Goal: Task Accomplishment & Management: Use online tool/utility

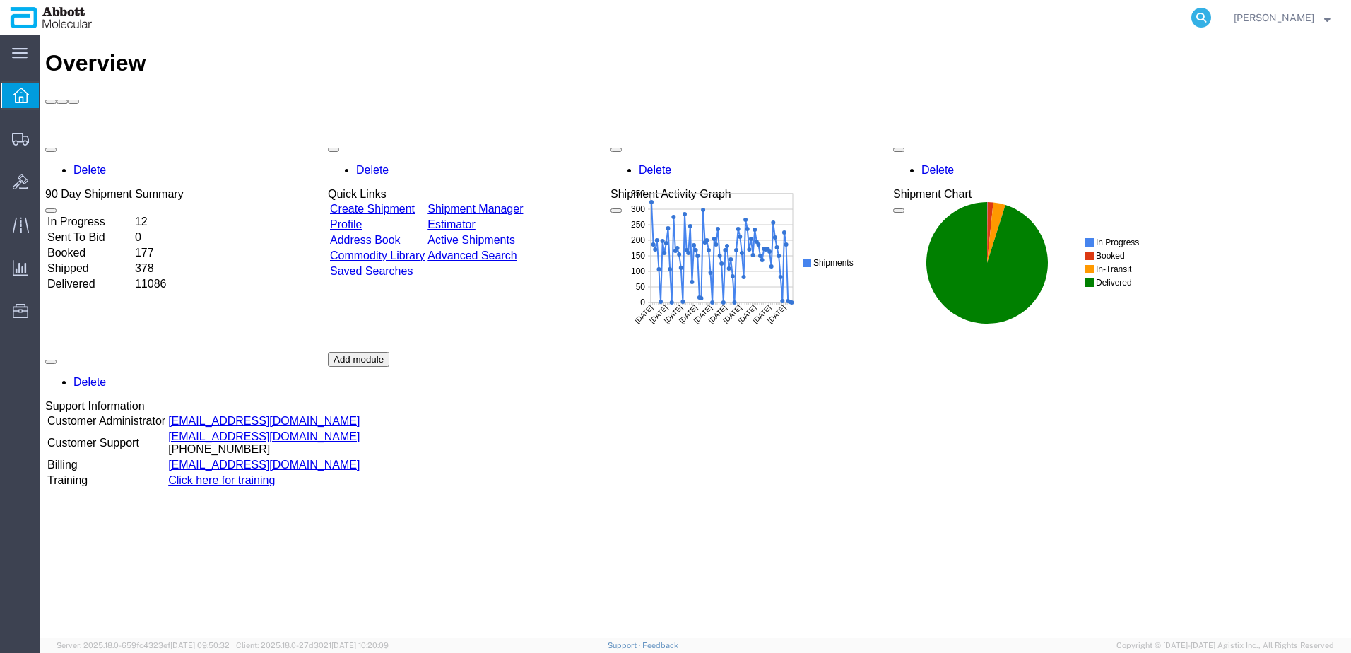
click at [1211, 18] on icon at bounding box center [1201, 18] width 20 height 20
paste input "56691180"
type input "56691180"
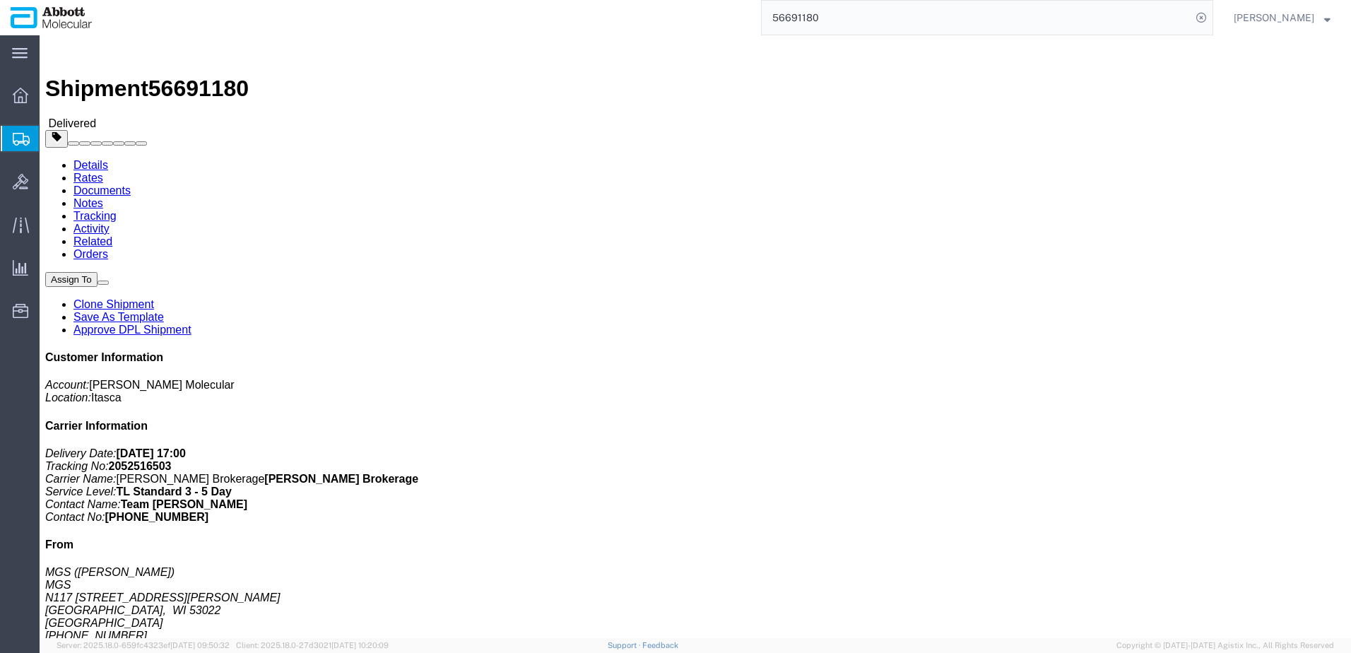
click link "Clone Shipment"
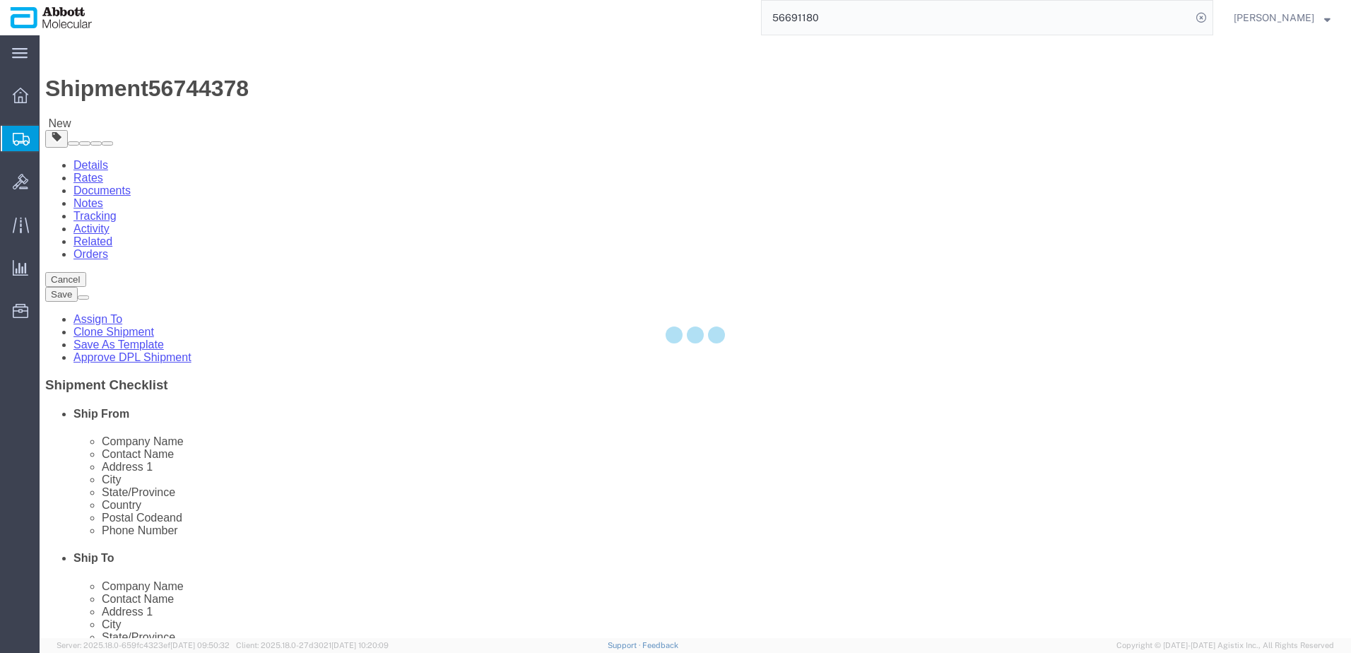
select select
select select "48454"
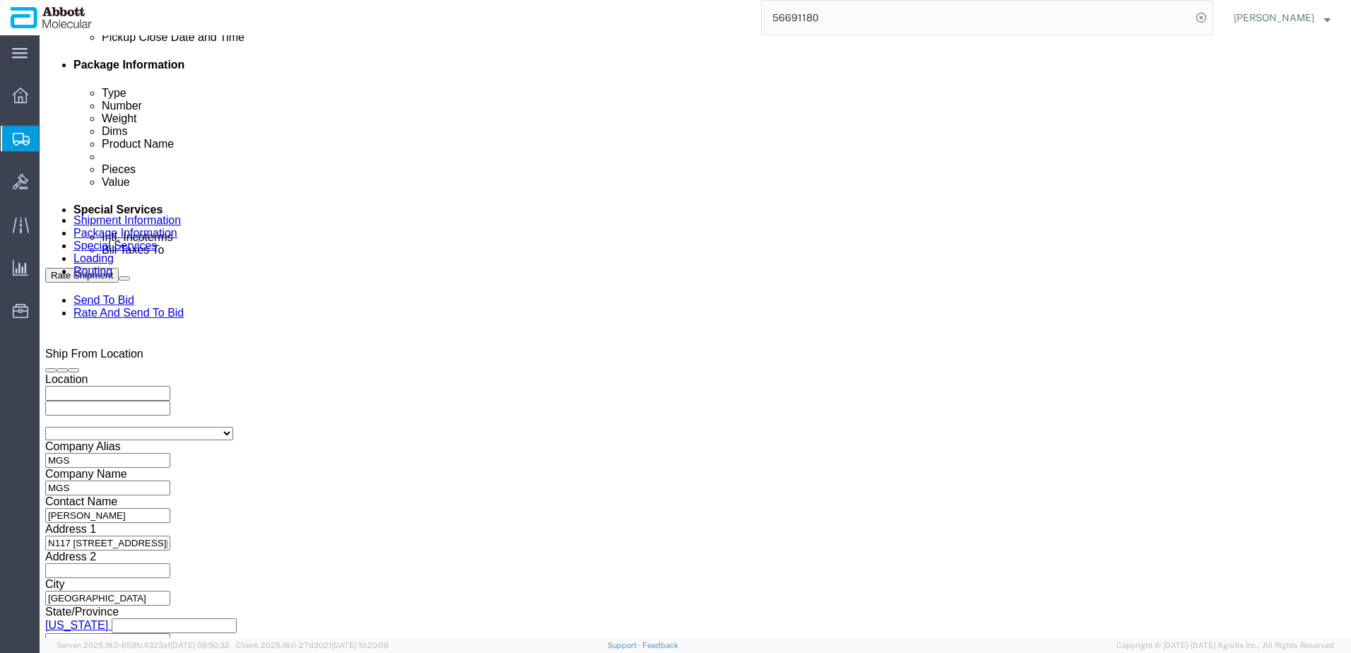
scroll to position [693, 0]
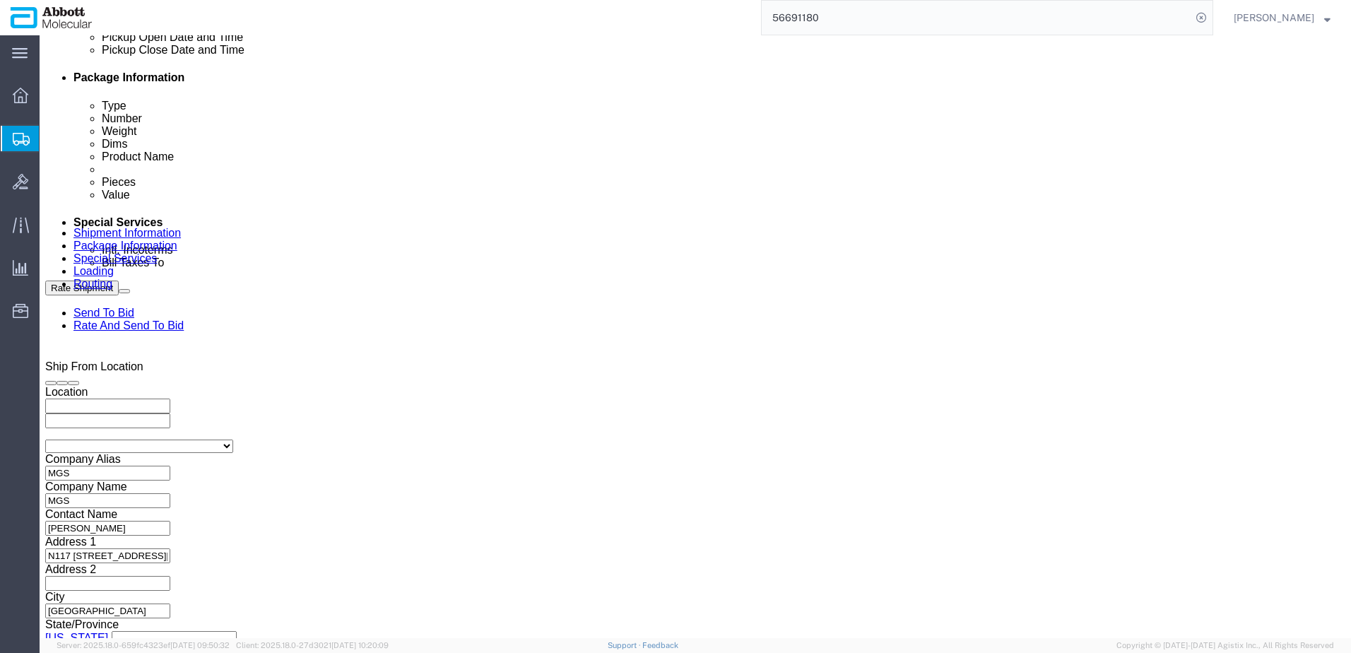
click div "[DATE] 10:00 AM"
click button "Apply"
click div "[DATE] 11:00 AM"
type input "12:00 PM"
click button "Apply"
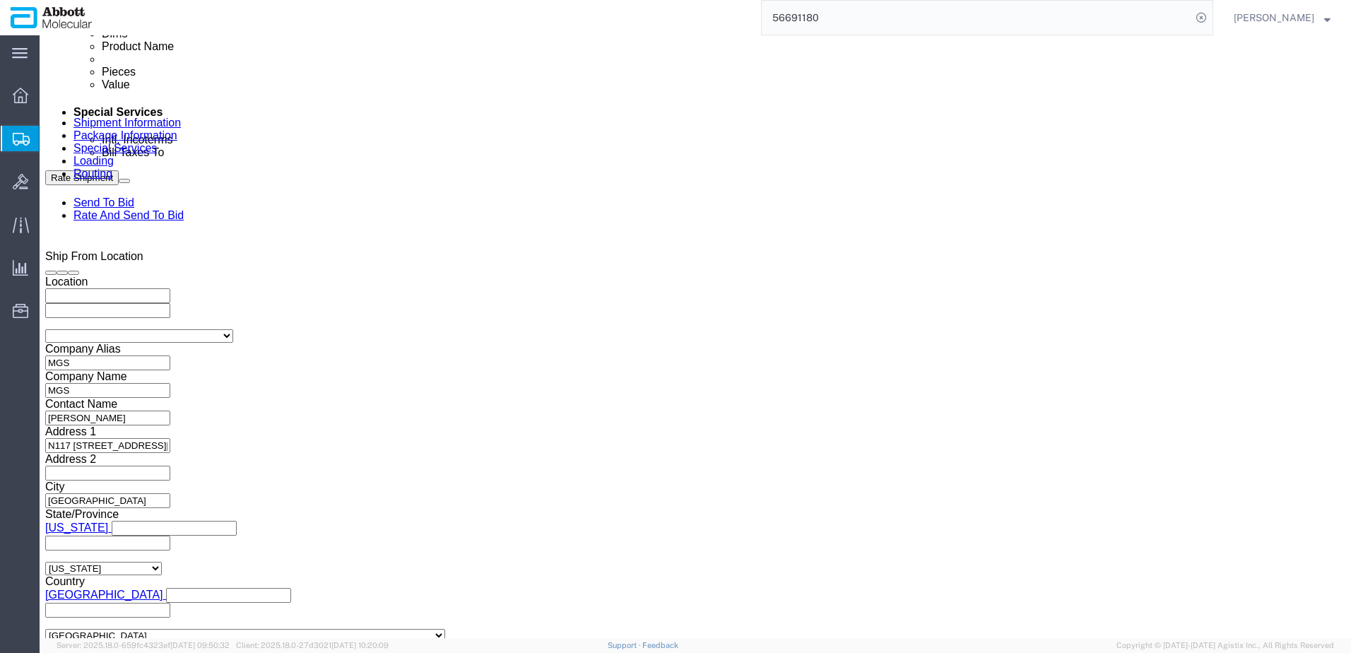
scroll to position [834, 0]
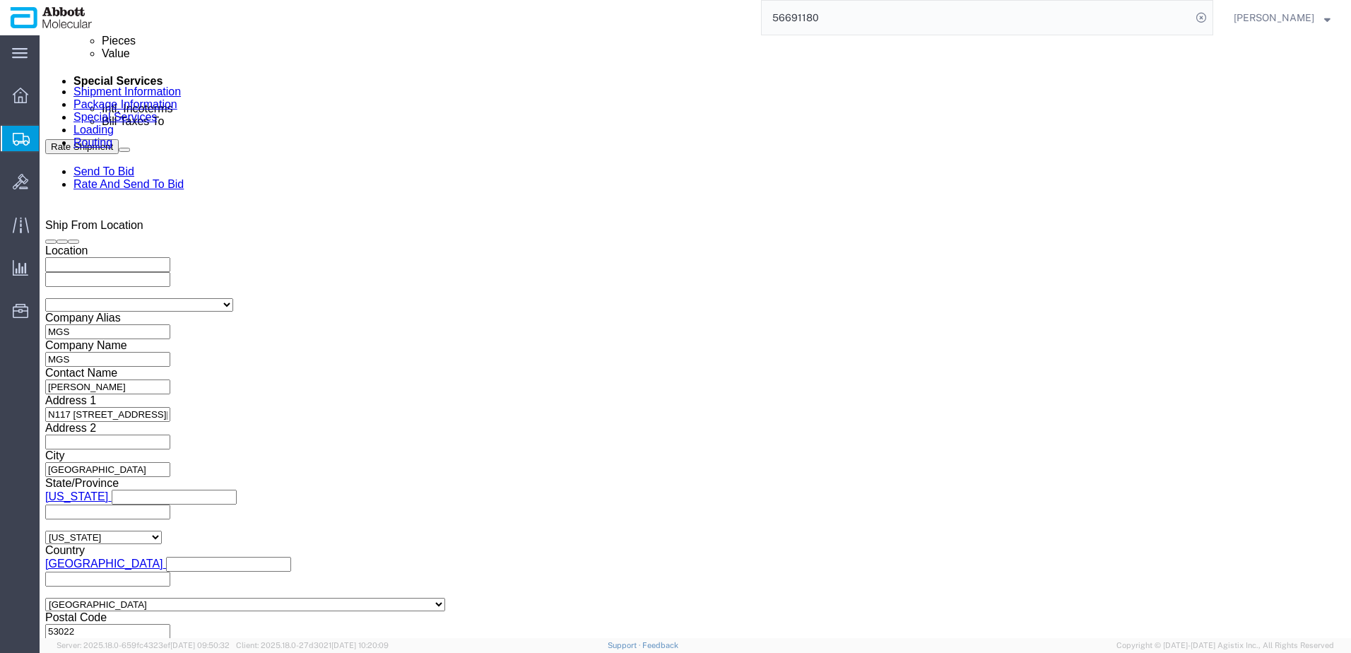
click input "MGS_09.05.25_1"
type input "MGS_[DATE]"
click button "Continue"
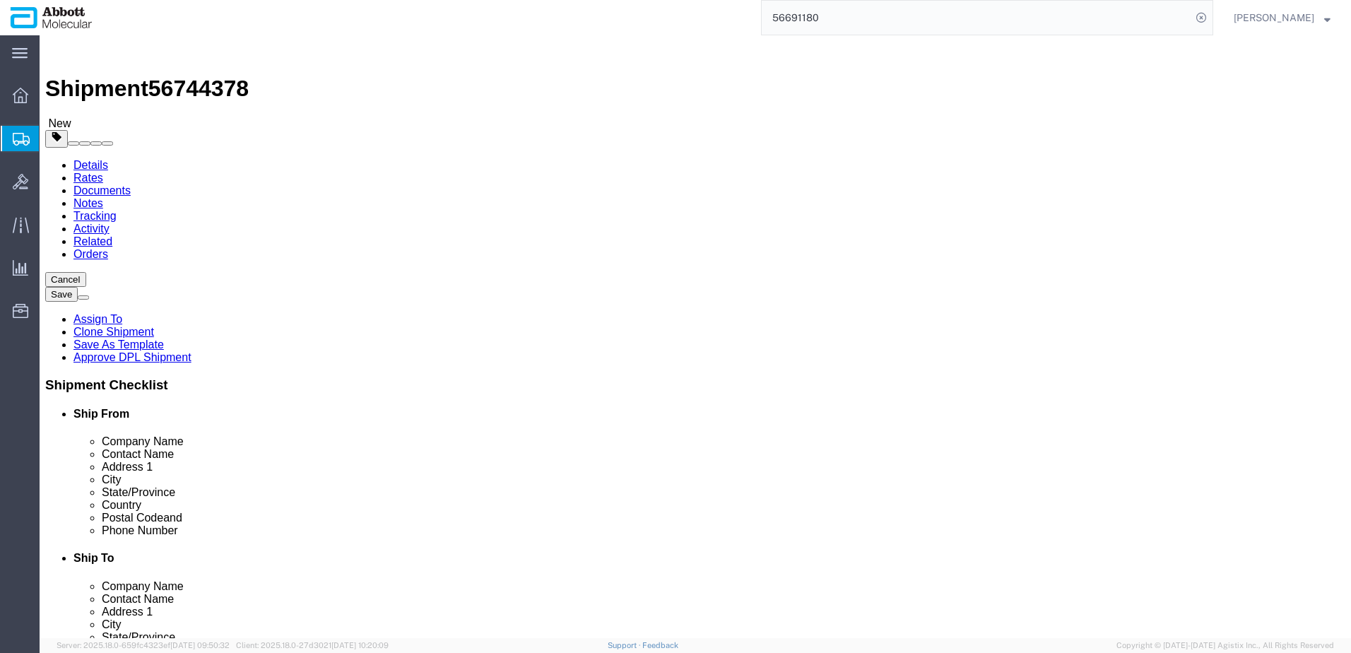
click select "Select Box (B) Box (C) Box (D) Cardboard Box(es) Crate (Instrument) Crate(s) En…"
click div "24 x Pallet(s) Standard (Stackable) Package Type Select Box (B) Box (C) Box (D)…"
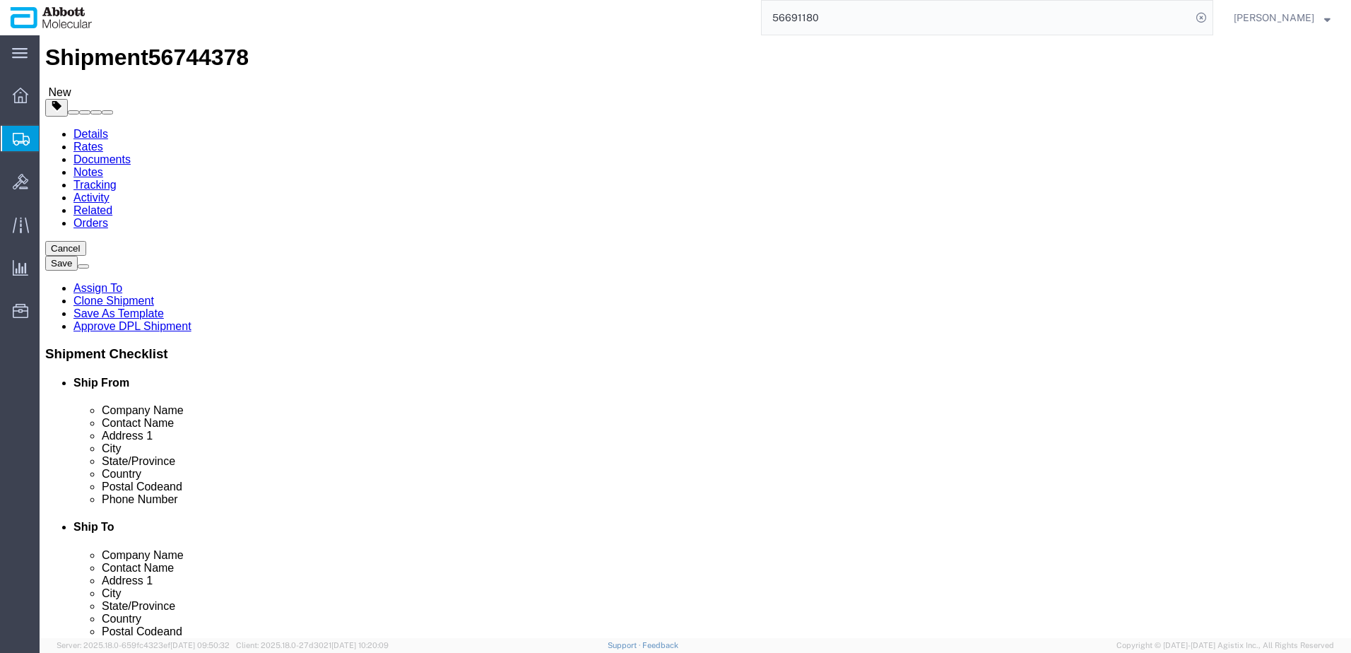
scroll to position [58, 0]
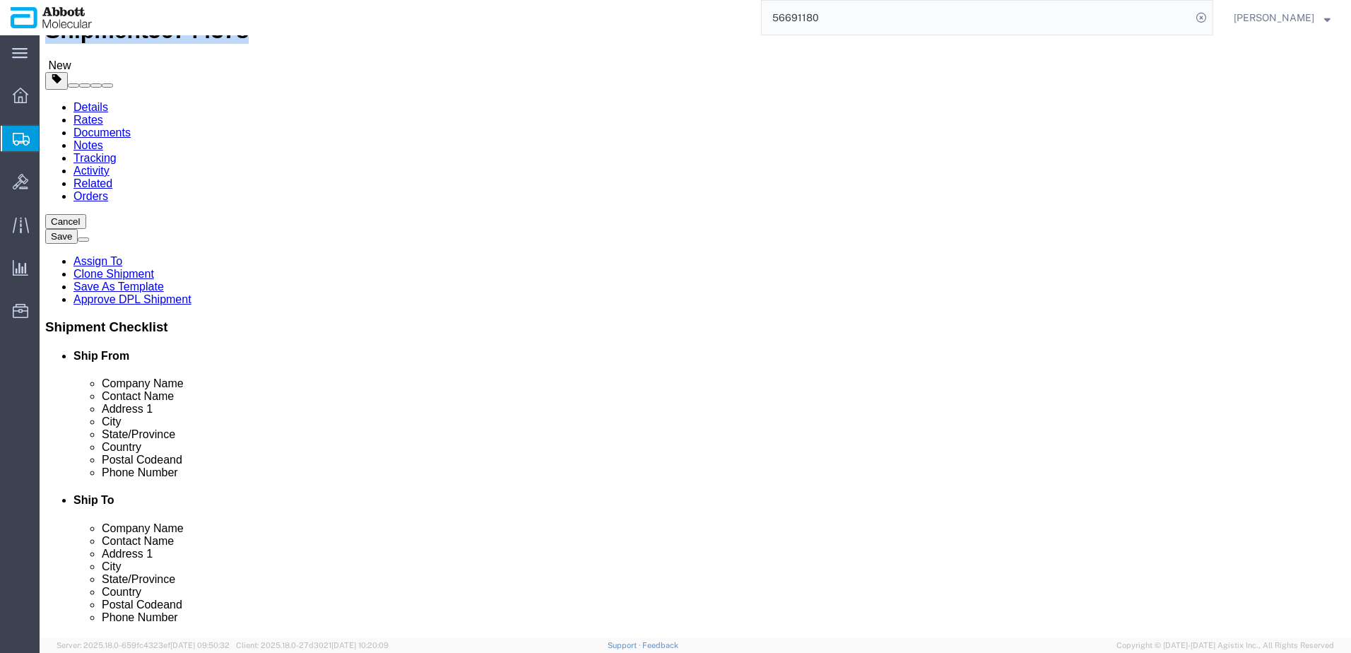
drag, startPoint x: 37, startPoint y: 18, endPoint x: 192, endPoint y: 12, distance: 155.6
click h1 "Shipment 56744378"
drag, startPoint x: 192, startPoint y: 12, endPoint x: 173, endPoint y: 16, distance: 19.4
copy h1 "Shipment 56744378"
click button "Rate Shipment"
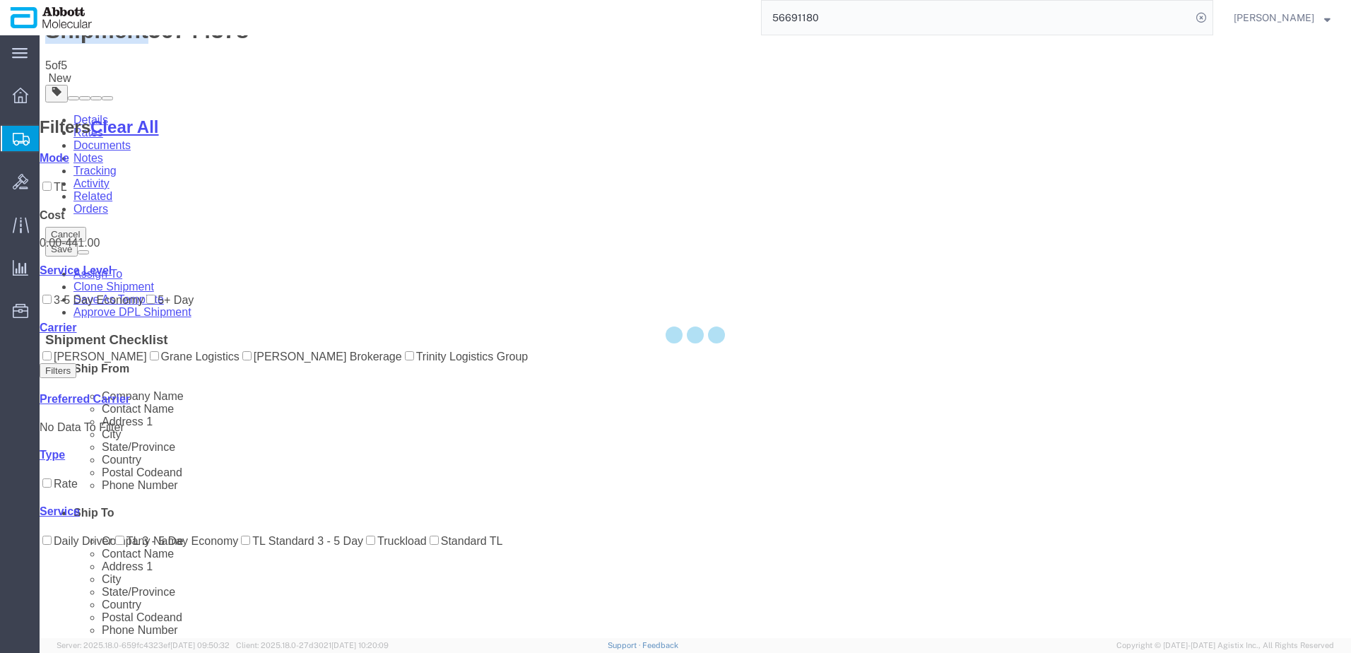
scroll to position [0, 0]
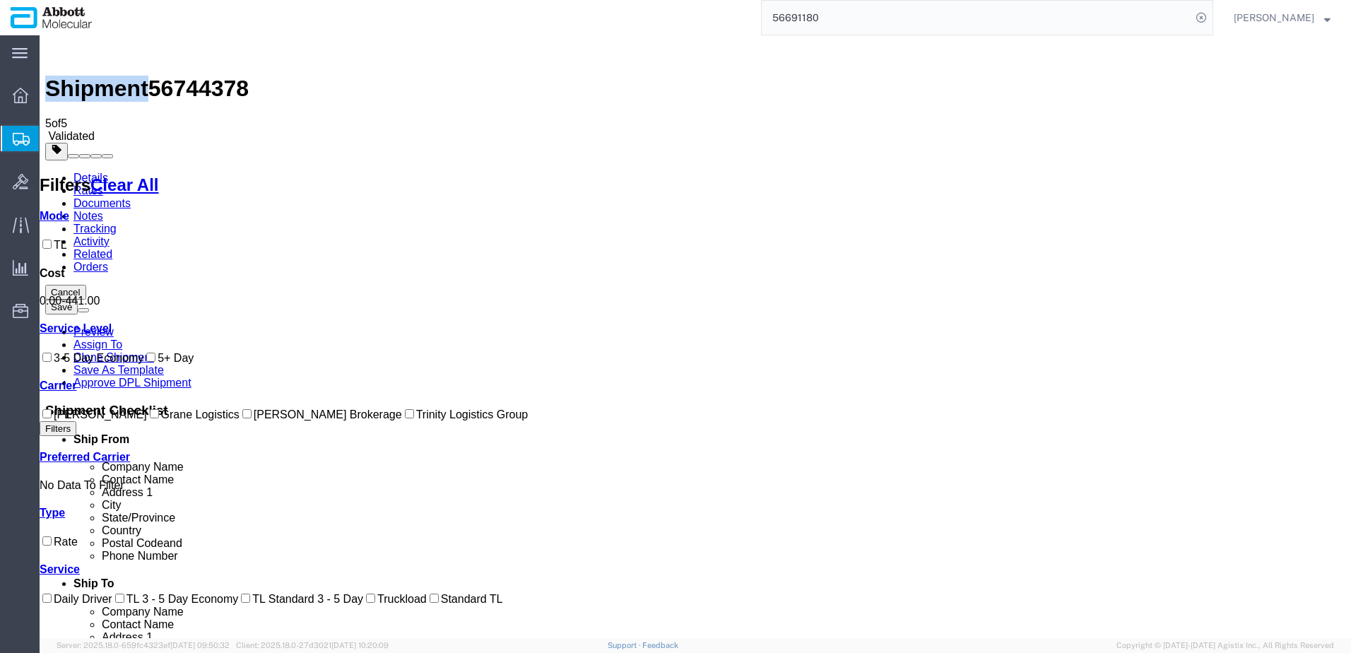
click at [242, 418] on input "[PERSON_NAME] Brokerage" at bounding box center [246, 413] width 9 height 9
checkbox input "true"
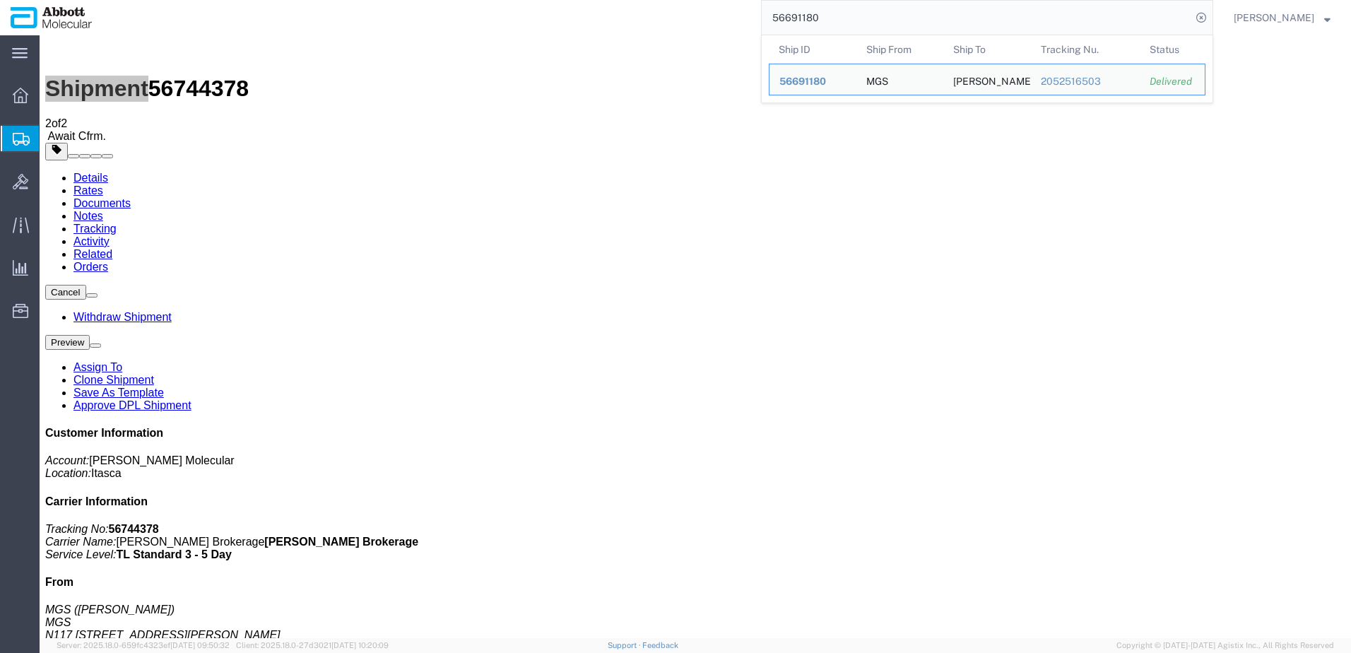
drag, startPoint x: 902, startPoint y: 57, endPoint x: 516, endPoint y: 38, distance: 386.2
paste input "469177390302"
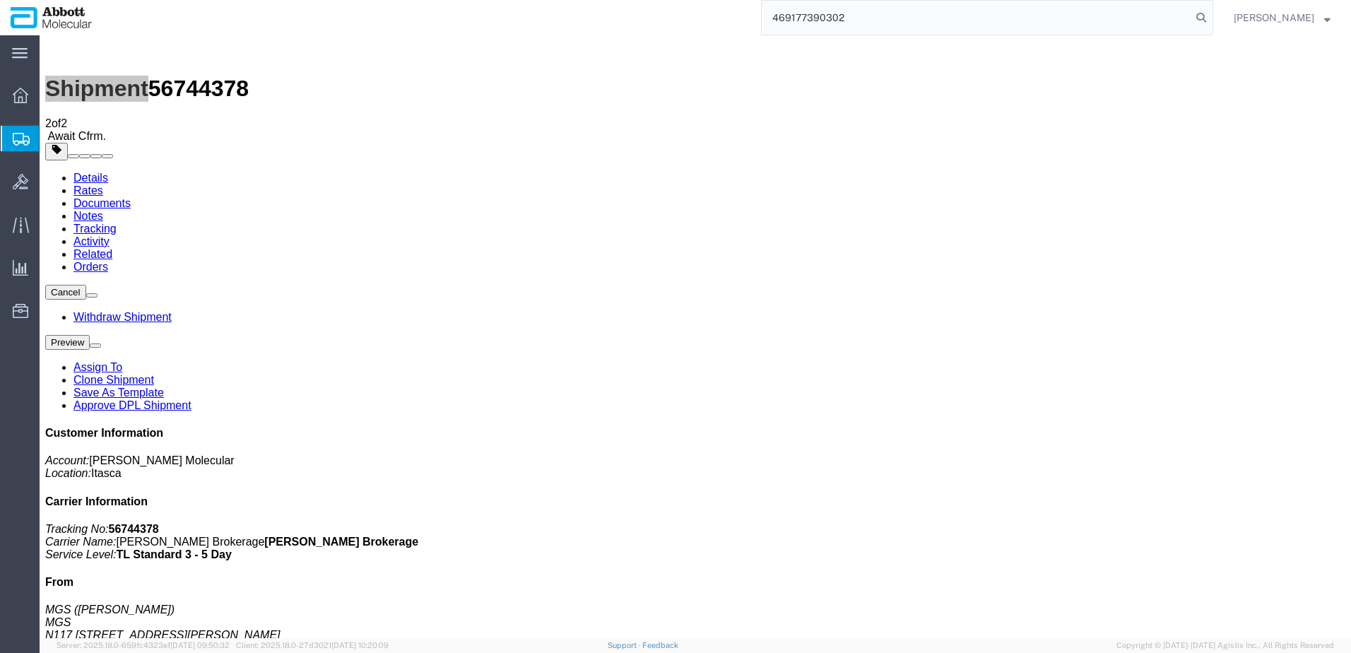
type input "469177390302"
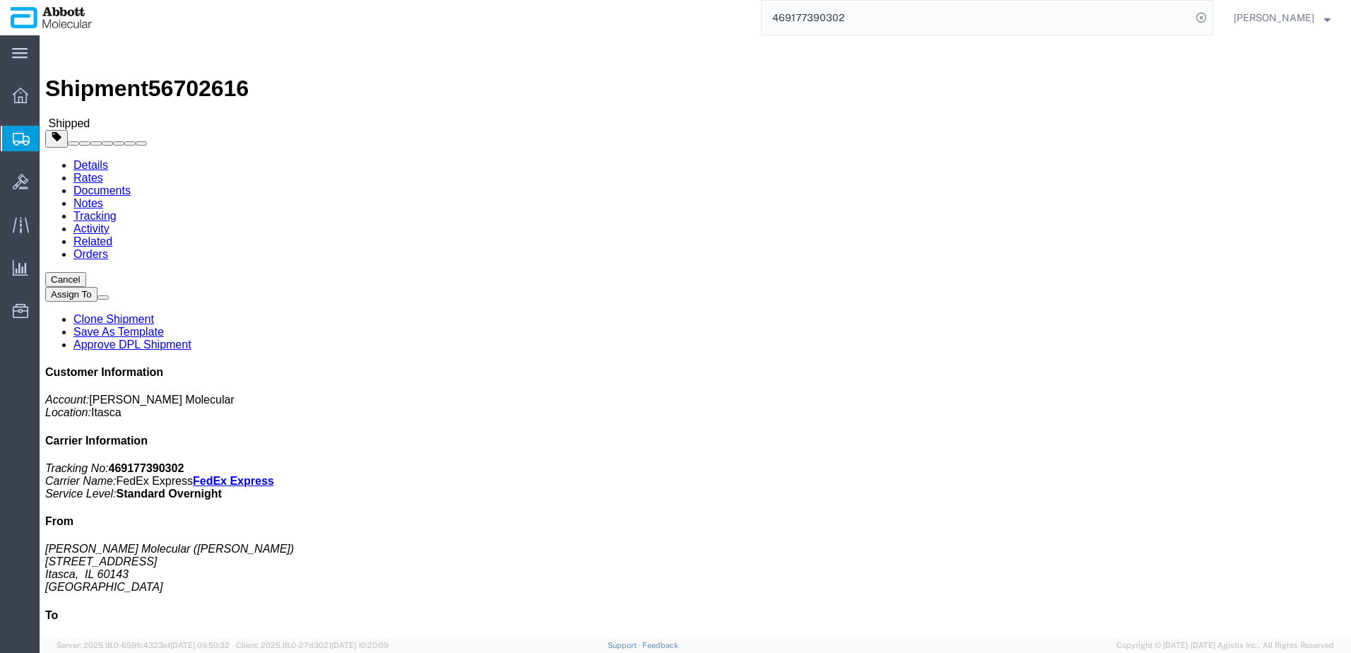
drag, startPoint x: 887, startPoint y: 184, endPoint x: 935, endPoint y: 202, distance: 50.8
click b "529334290"
copy b "529334290"
drag, startPoint x: 785, startPoint y: 150, endPoint x: 921, endPoint y: 153, distance: 136.4
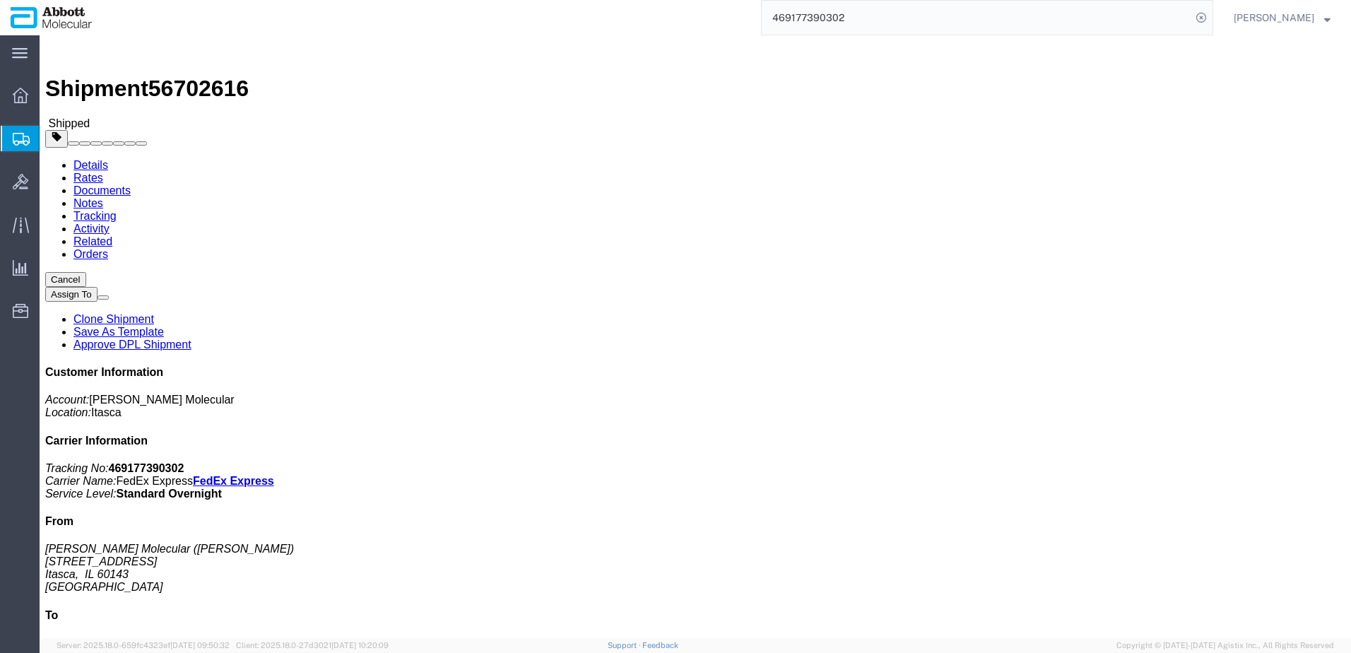
click p "Purchase Order: PO-13467390 Department: AMBIENT Delivery Number: 529334290"
copy span "Purchase Order: PO-13467390"
click h4 "Routing & Vehicle Information"
